Goal: Information Seeking & Learning: Check status

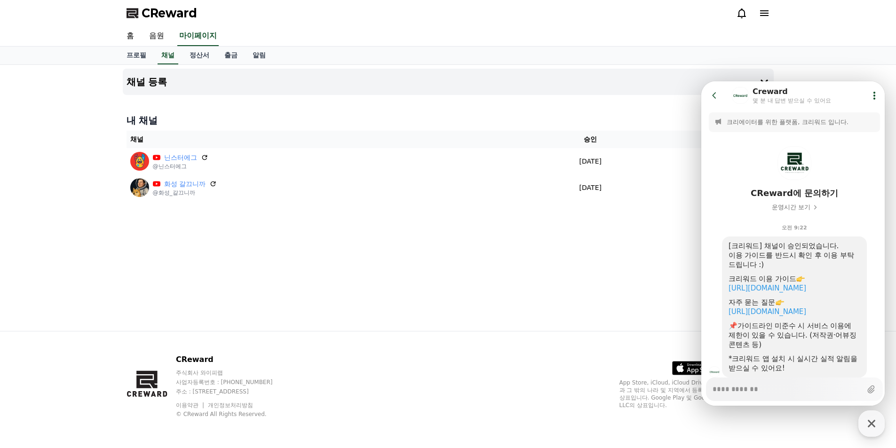
scroll to position [29, 0]
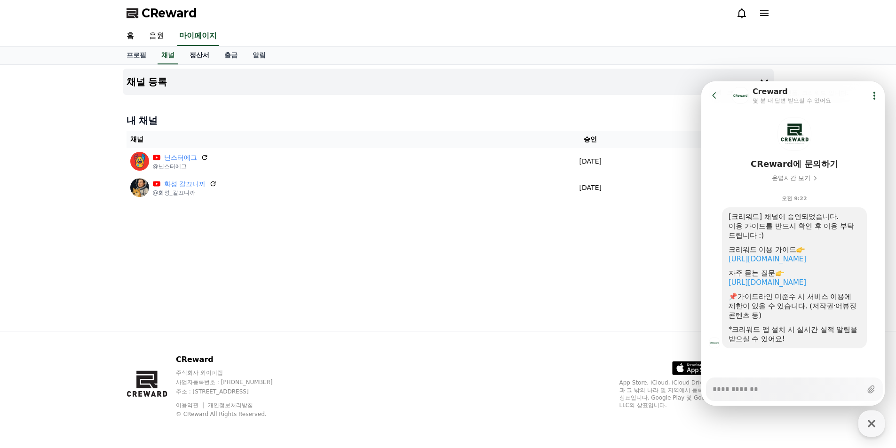
type textarea "*"
click at [196, 59] on link "정산서" at bounding box center [199, 56] width 35 height 18
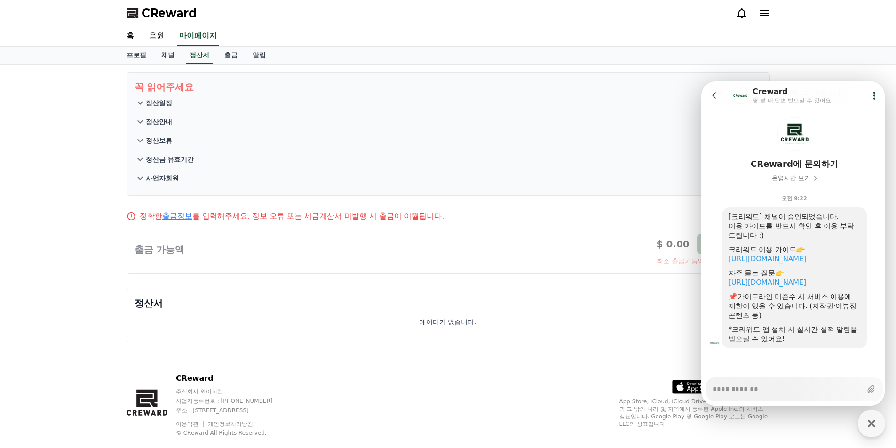
click at [165, 102] on p "정산일정" at bounding box center [159, 102] width 26 height 9
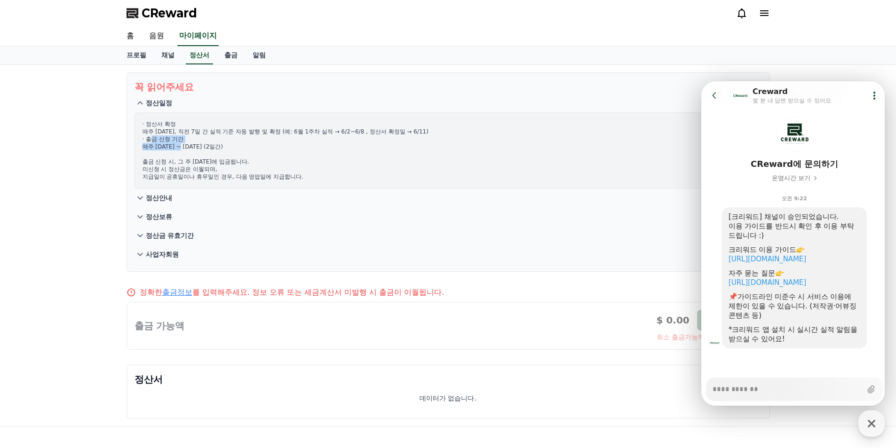
drag, startPoint x: 164, startPoint y: 142, endPoint x: 192, endPoint y: 145, distance: 28.8
click at [192, 145] on p "· 정산서 확정 매주 수요일, 직전 7일 간 실적 기준 자동 발행 및 확정 (예: 6월 1주차 실적 → 6/2~6/8 , 정산서 확정일 → 6…" at bounding box center [447, 150] width 611 height 60
click at [299, 166] on p "· 정산서 확정 매주 수요일, 직전 7일 간 실적 기준 자동 발행 및 확정 (예: 6월 1주차 실적 → 6/2~6/8 , 정산서 확정일 → 6…" at bounding box center [447, 150] width 611 height 60
